Goal: Subscribe to service/newsletter

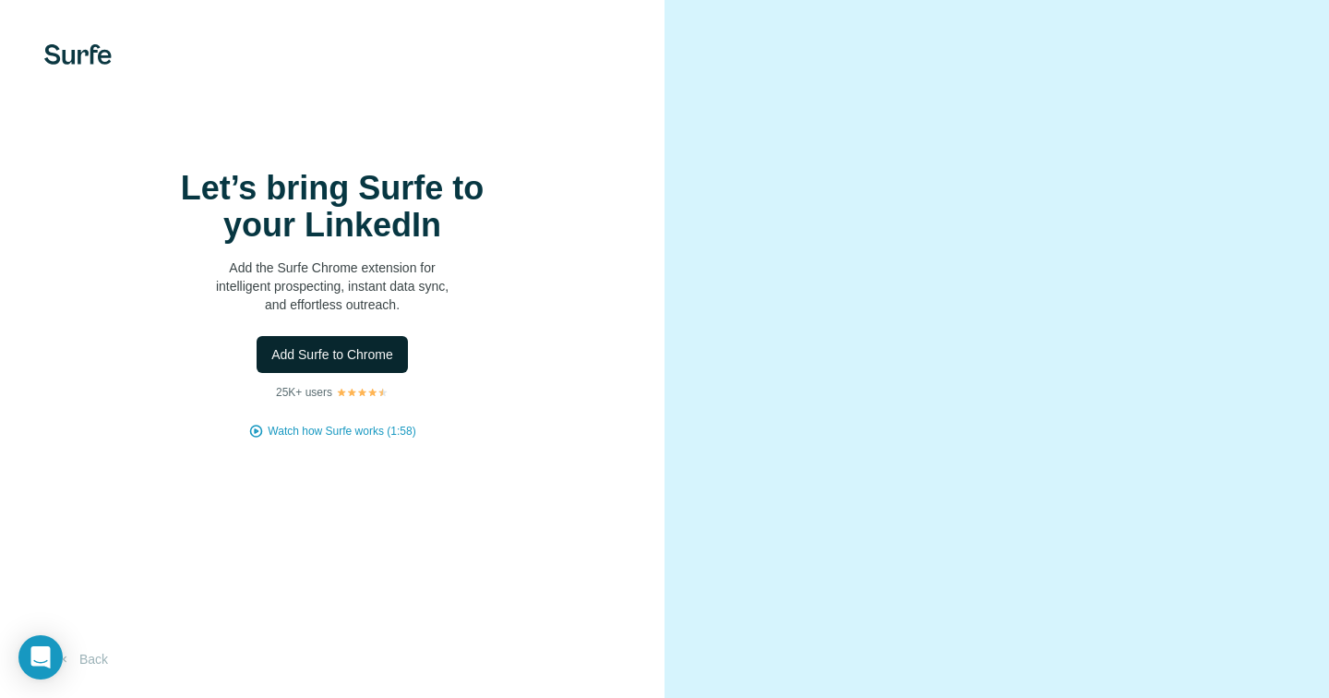
click at [359, 364] on span "Add Surfe to Chrome" at bounding box center [332, 354] width 122 height 18
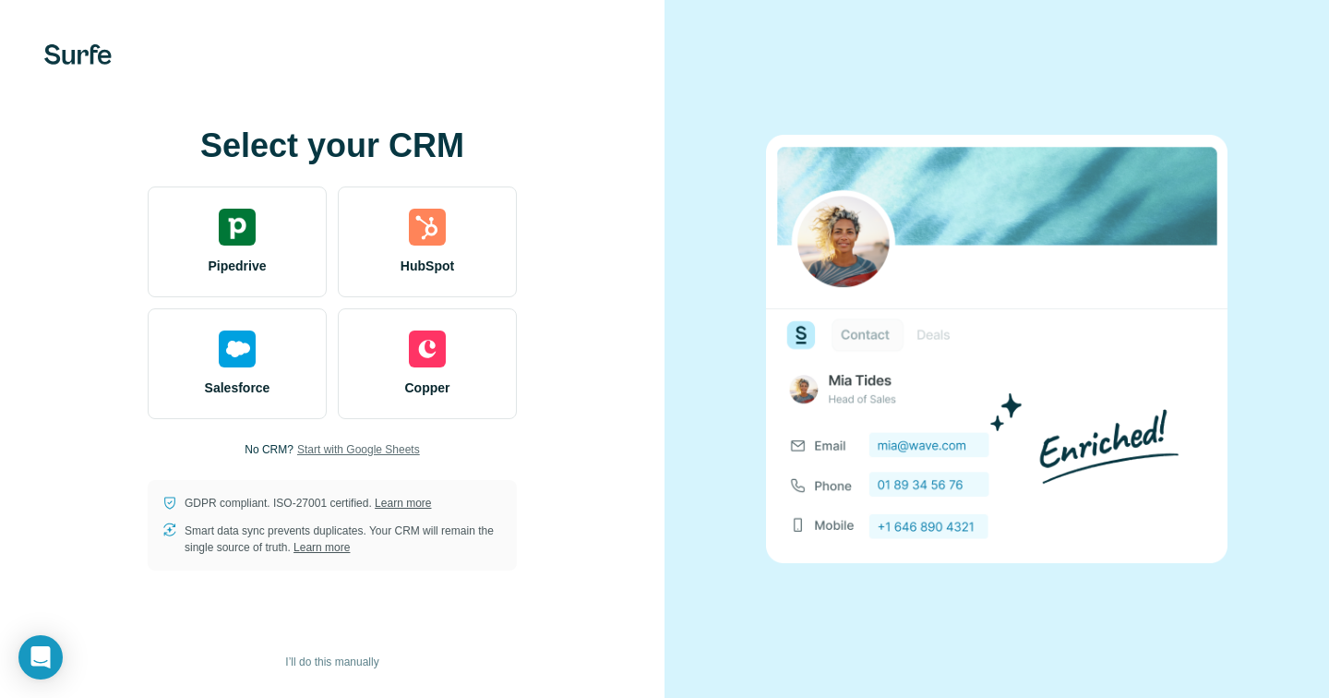
click at [311, 451] on span "Start with Google Sheets" at bounding box center [358, 449] width 123 height 17
